Goal: Find specific page/section: Find specific page/section

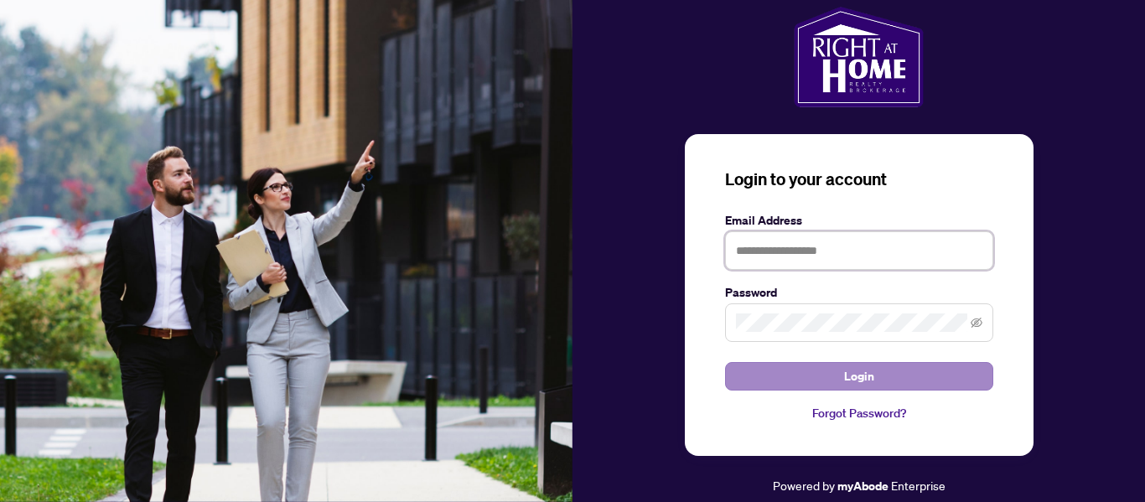
type input "**********"
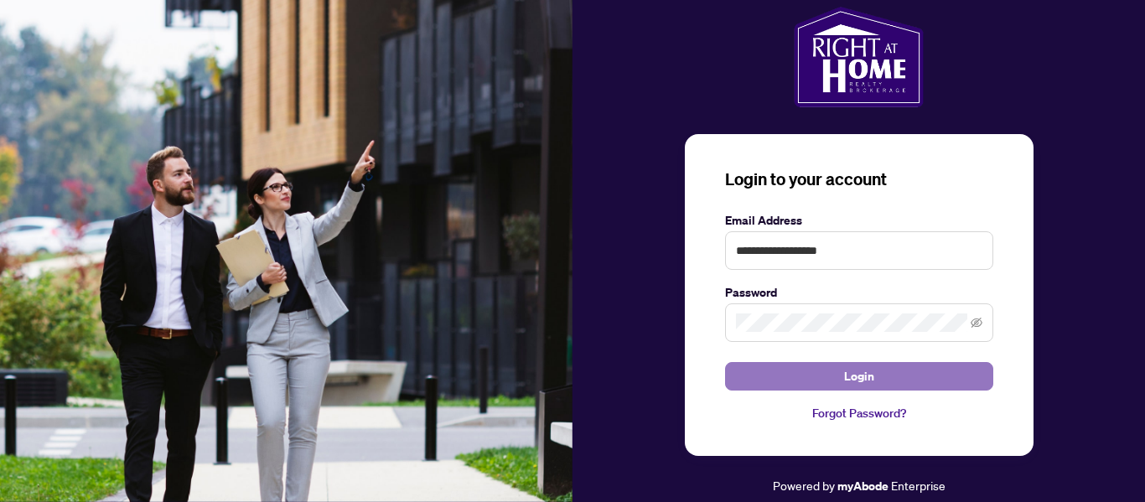
click at [855, 373] on span "Login" at bounding box center [859, 376] width 30 height 27
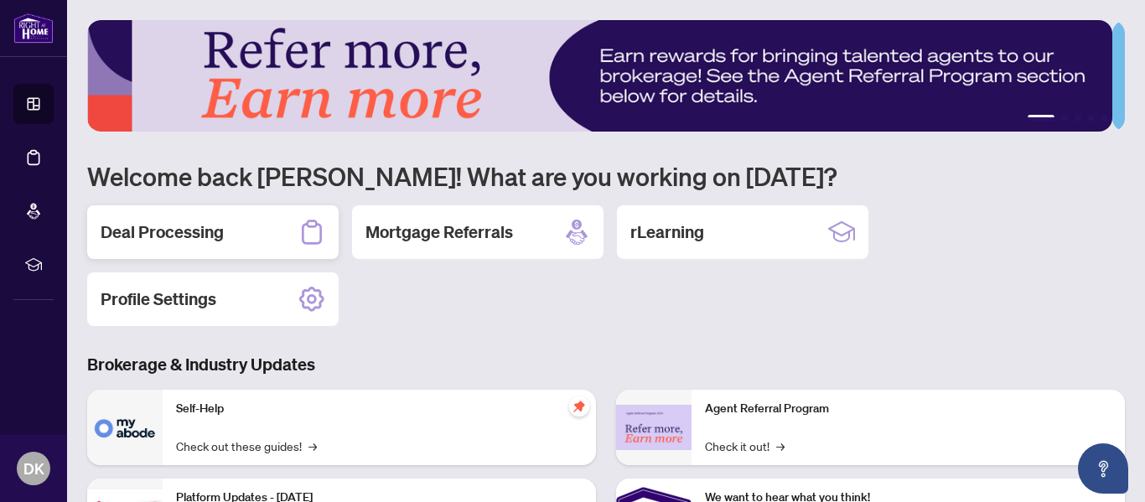
click at [179, 231] on h2 "Deal Processing" at bounding box center [162, 231] width 123 height 23
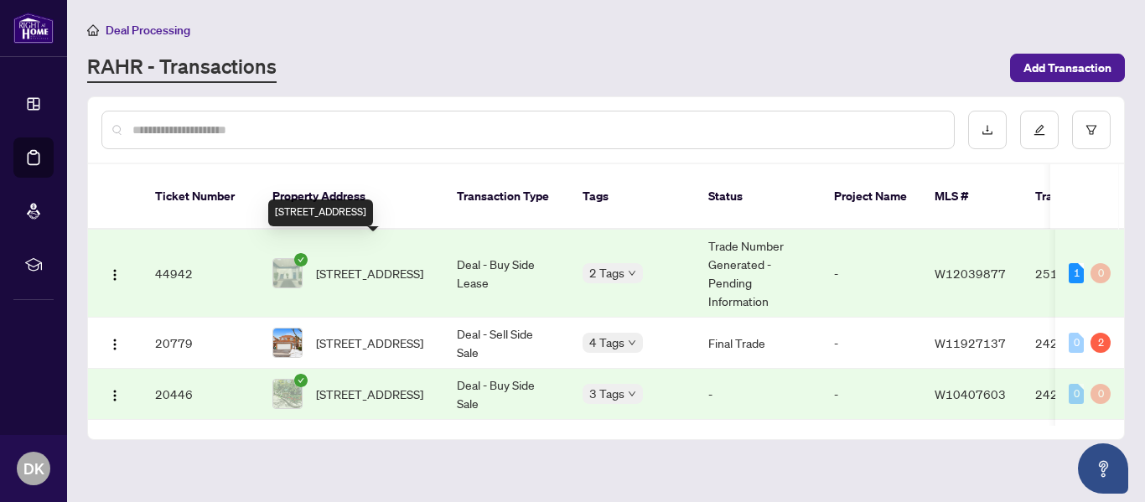
click at [364, 264] on span "[STREET_ADDRESS]" at bounding box center [369, 273] width 107 height 18
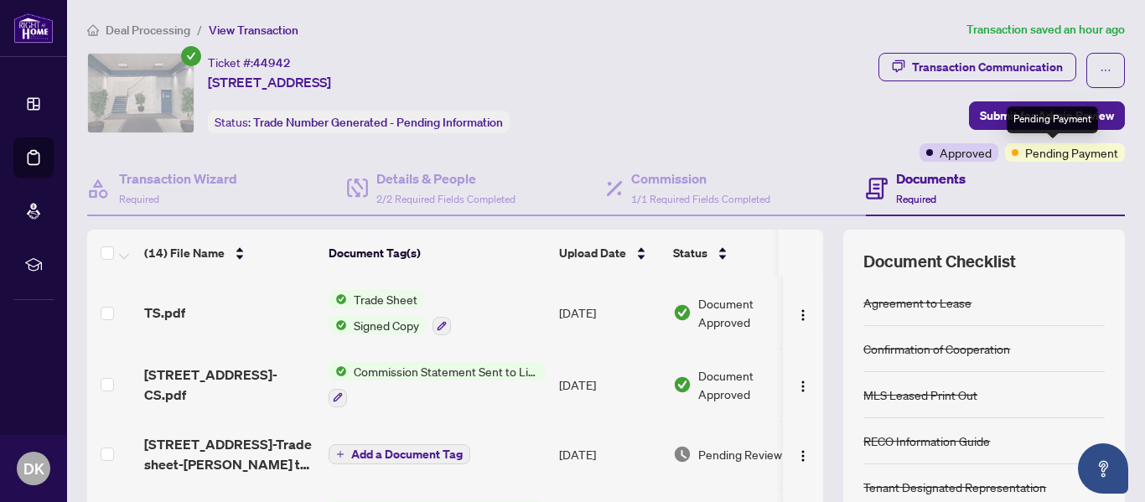
click at [1042, 156] on span "Pending Payment" at bounding box center [1071, 152] width 93 height 18
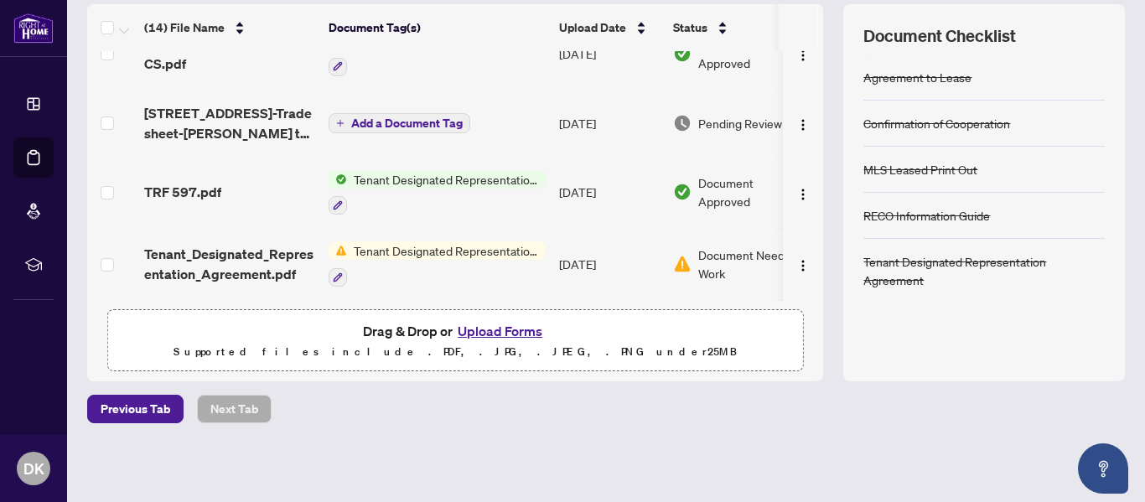
scroll to position [127, 0]
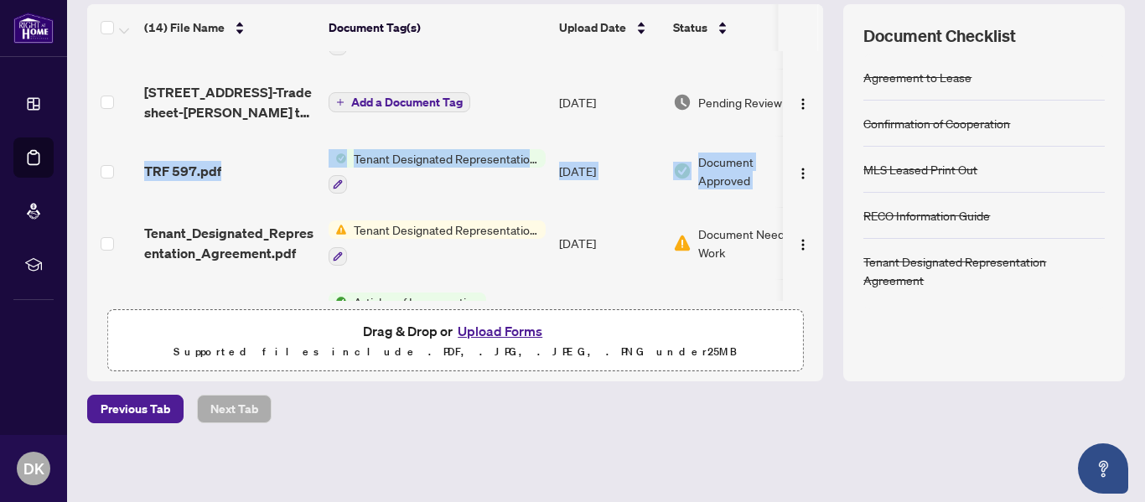
drag, startPoint x: 811, startPoint y: 107, endPoint x: 815, endPoint y: 148, distance: 41.3
click at [815, 148] on div "(14) File Name Document Tag(s) Upload Date Status TS.pdf Trade Sheet Signed Cop…" at bounding box center [605, 192] width 1037 height 377
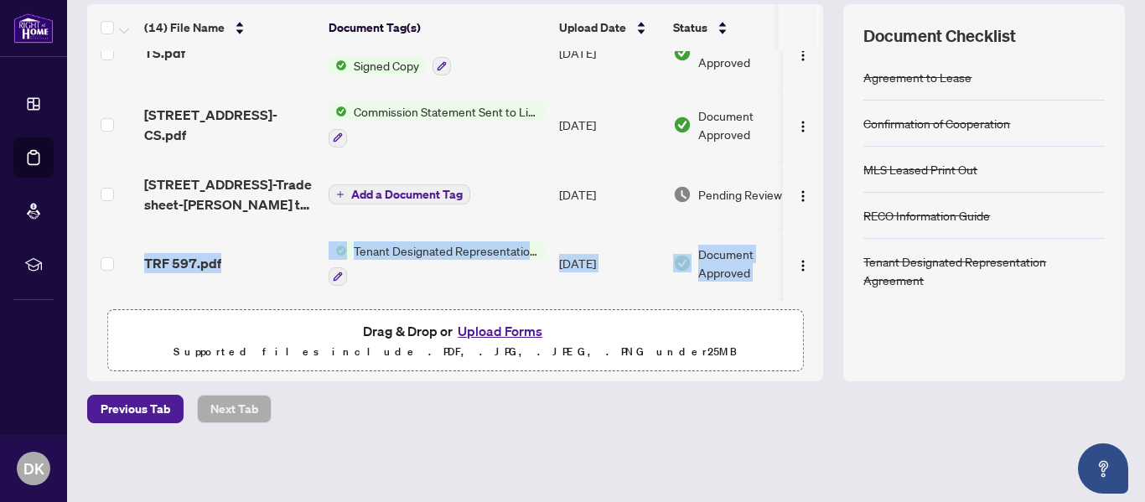
scroll to position [0, 0]
